Goal: Task Accomplishment & Management: Manage account settings

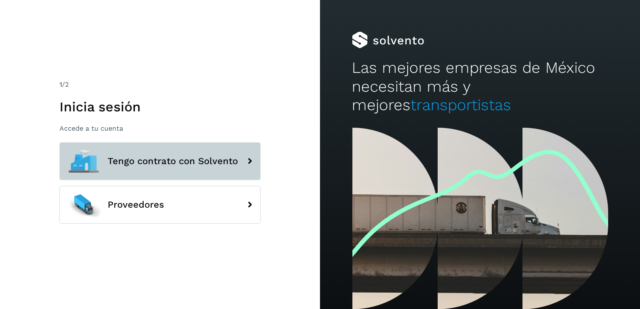
click at [179, 168] on button "Tengo contrato con Solvento" at bounding box center [160, 162] width 201 height 38
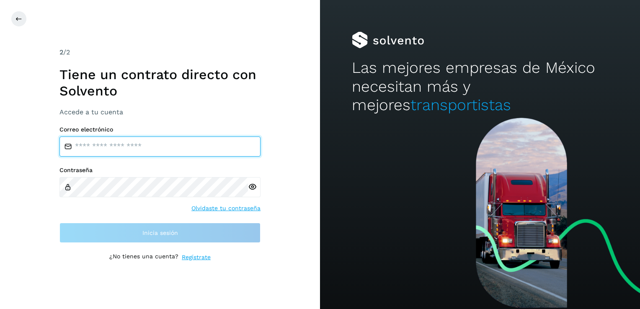
type input "**********"
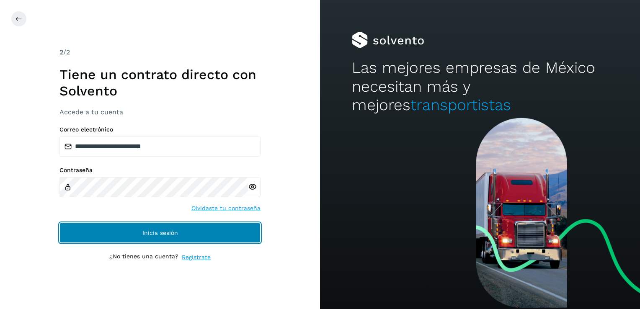
click at [148, 237] on button "Inicia sesión" at bounding box center [160, 233] width 201 height 20
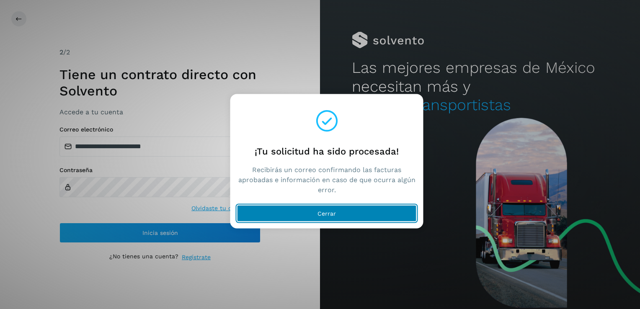
click at [331, 214] on span "Cerrar" at bounding box center [327, 214] width 18 height 6
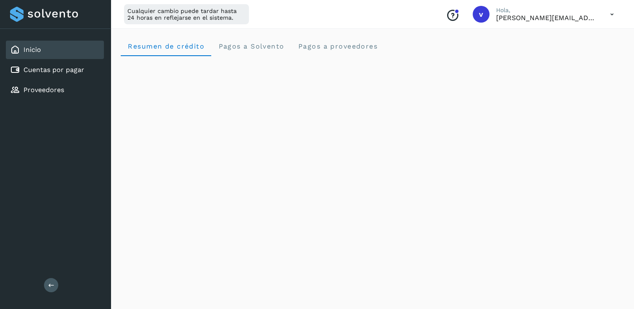
click at [611, 17] on icon at bounding box center [612, 14] width 17 height 17
click at [554, 58] on div "Cerrar sesión" at bounding box center [571, 54] width 100 height 16
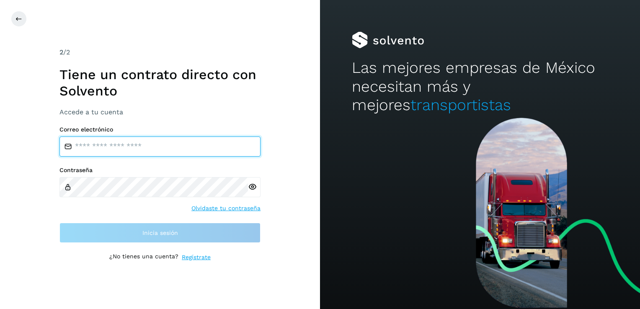
type input "**********"
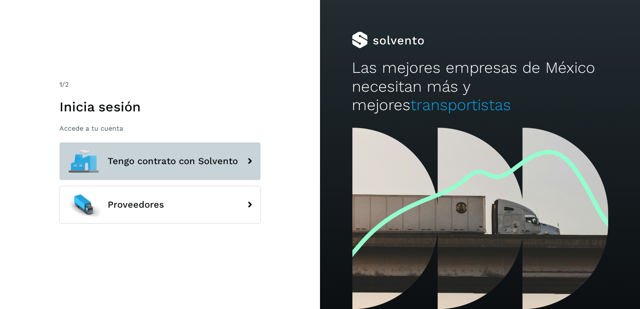
click at [166, 162] on span "Tengo contrato con Solvento" at bounding box center [173, 161] width 130 height 10
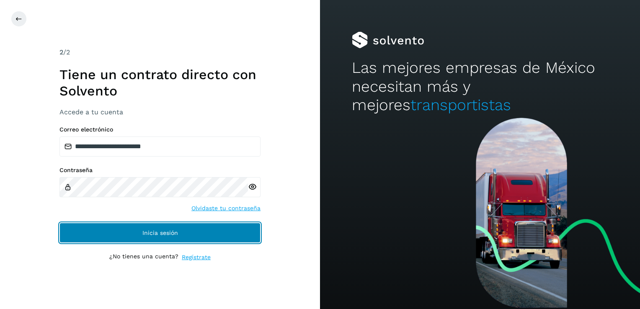
click at [152, 231] on span "Inicia sesión" at bounding box center [161, 233] width 36 height 6
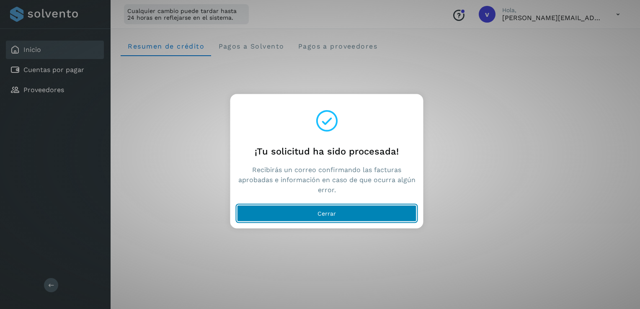
click at [334, 215] on span "Cerrar" at bounding box center [327, 214] width 18 height 6
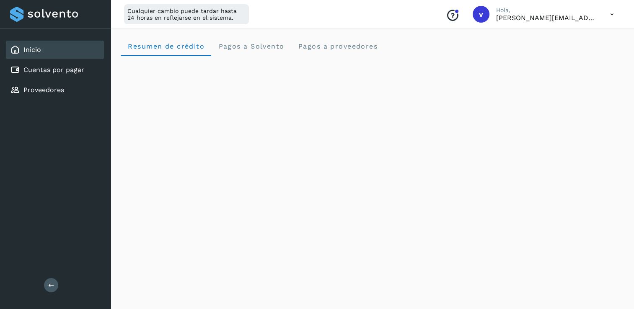
click at [612, 16] on icon at bounding box center [612, 14] width 17 height 17
click at [578, 51] on div "Cerrar sesión" at bounding box center [571, 54] width 100 height 16
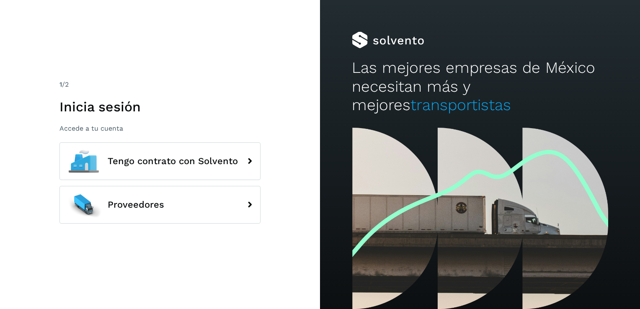
click at [357, 172] on div at bounding box center [480, 218] width 320 height 181
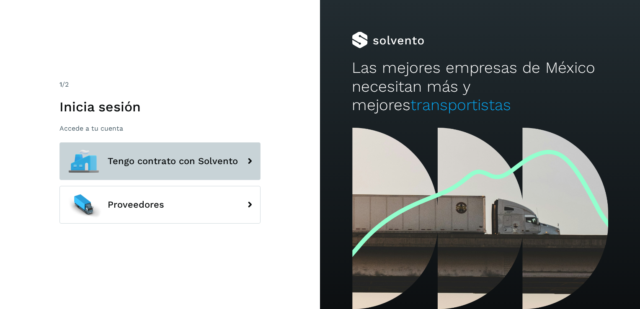
drag, startPoint x: 179, startPoint y: 163, endPoint x: 168, endPoint y: 170, distance: 12.8
click at [174, 167] on button "Tengo contrato con Solvento" at bounding box center [160, 162] width 201 height 38
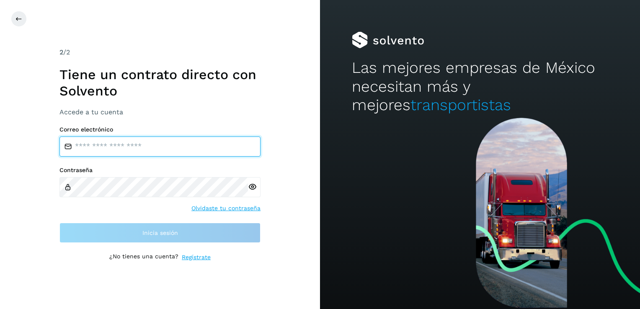
type input "**********"
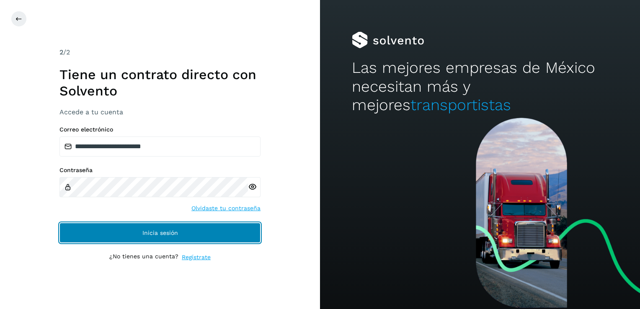
click at [177, 232] on span "Inicia sesión" at bounding box center [161, 233] width 36 height 6
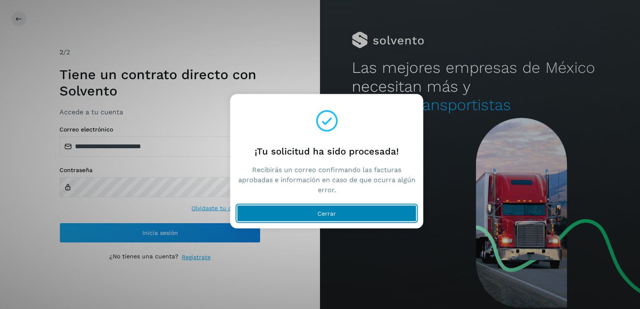
click at [343, 213] on button "Cerrar" at bounding box center [327, 213] width 180 height 17
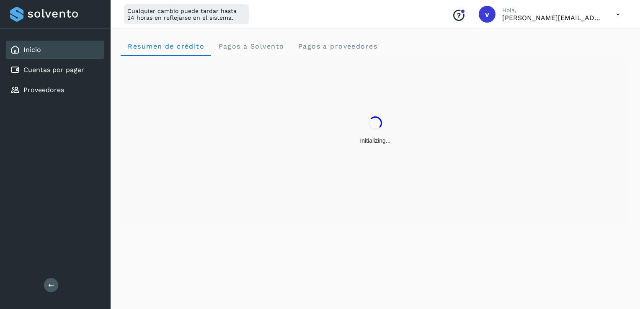
click at [620, 17] on icon at bounding box center [618, 14] width 17 height 17
click at [601, 51] on div "Cerrar sesión" at bounding box center [577, 54] width 100 height 16
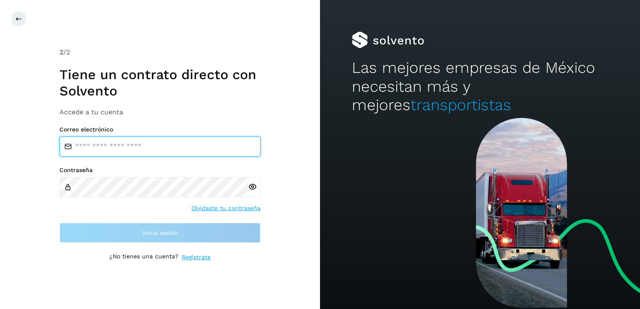
type input "**********"
